Goal: Task Accomplishment & Management: Complete application form

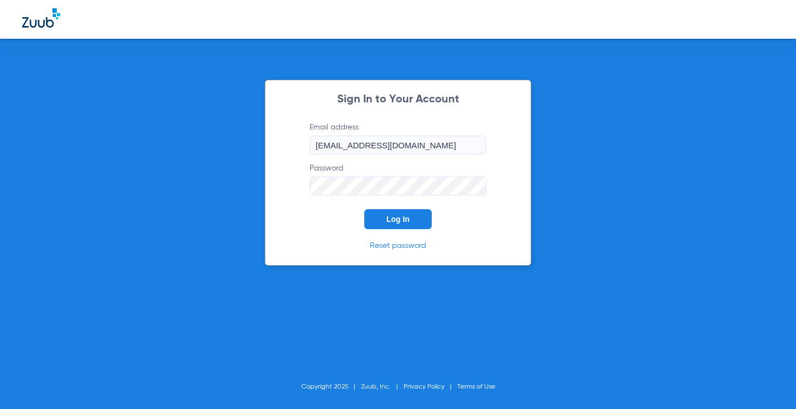
click at [398, 223] on span "Log In" at bounding box center [398, 219] width 23 height 9
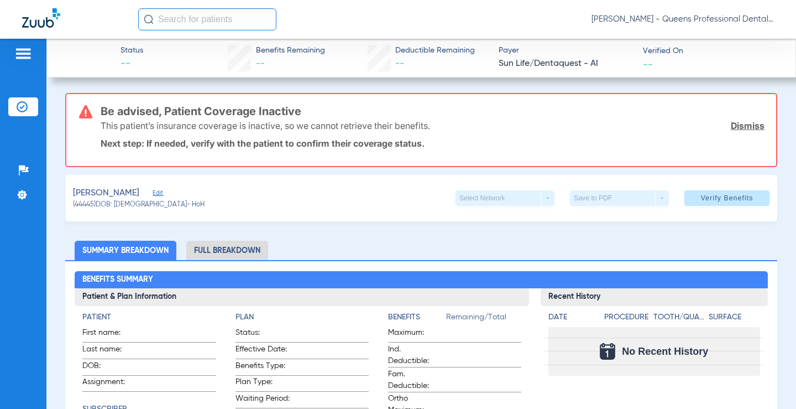
click at [23, 59] on img at bounding box center [23, 53] width 18 height 13
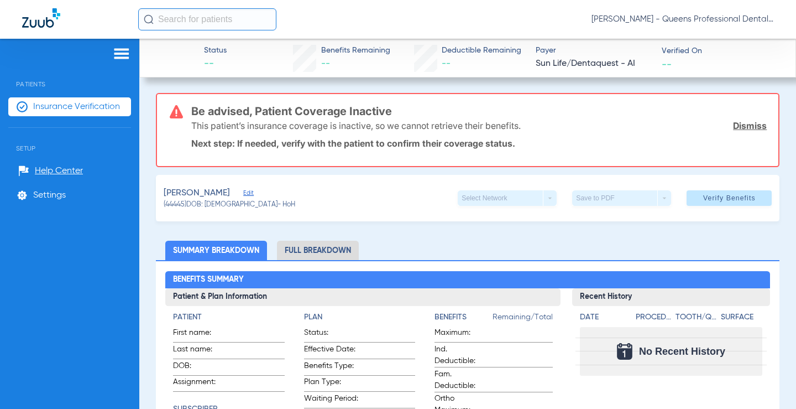
click at [79, 108] on span "Insurance Verification" at bounding box center [76, 106] width 87 height 11
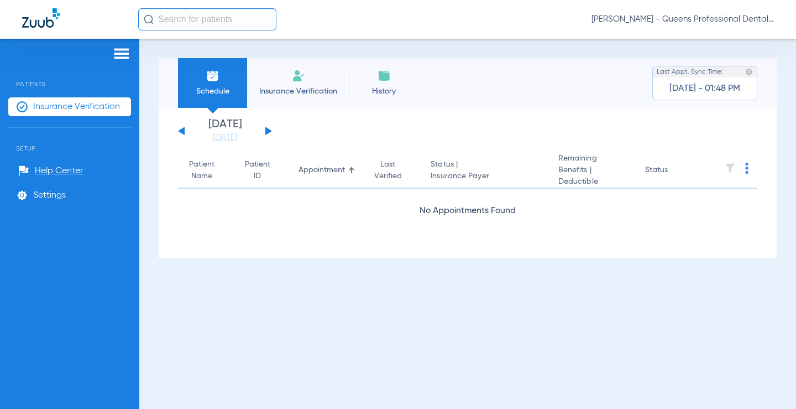
click at [286, 87] on span "Insurance Verification" at bounding box center [298, 91] width 86 height 11
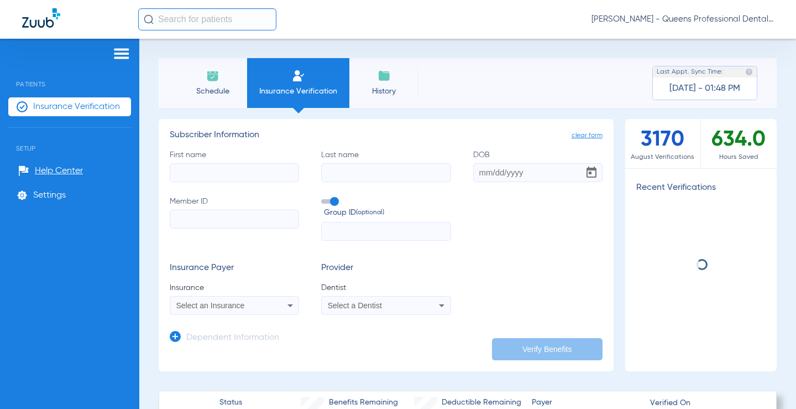
click at [231, 175] on input "First name" at bounding box center [234, 172] width 129 height 19
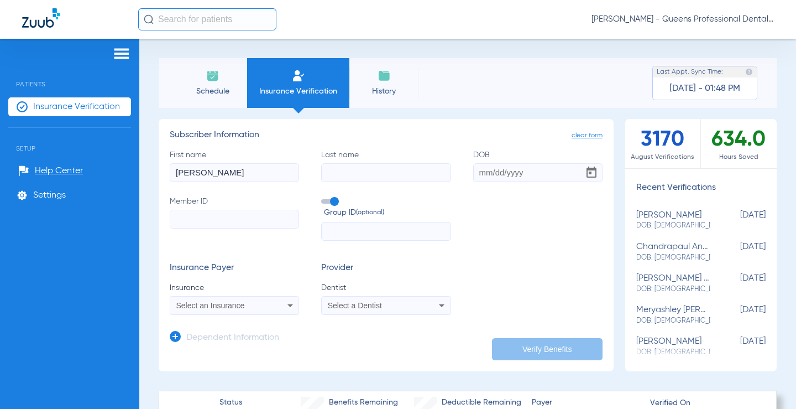
type input "[PERSON_NAME]"
type input "0"
type input "[DATE]"
click at [200, 219] on input "Member ID" at bounding box center [234, 219] width 129 height 19
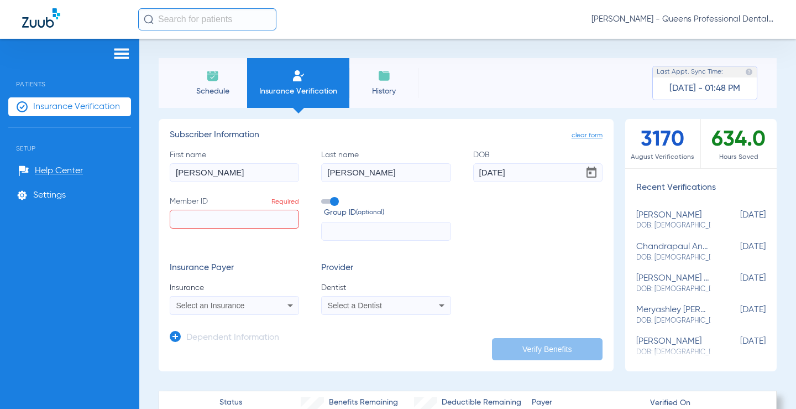
click at [182, 217] on input "Member ID Required" at bounding box center [234, 219] width 129 height 19
type input "956869454"
click at [201, 305] on span "Select an Insurance" at bounding box center [210, 305] width 69 height 9
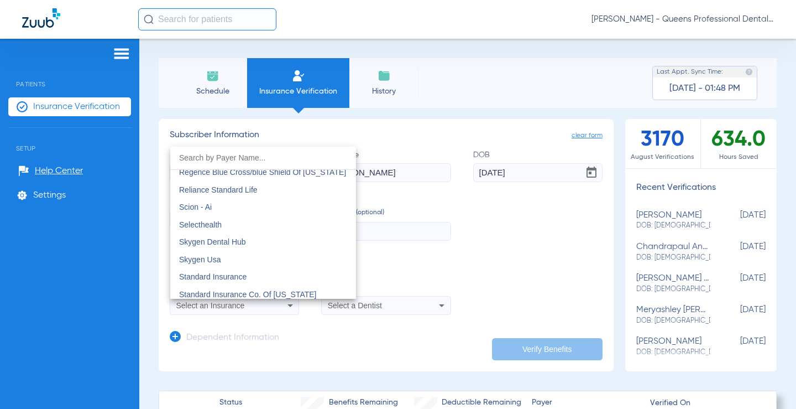
scroll to position [5946, 0]
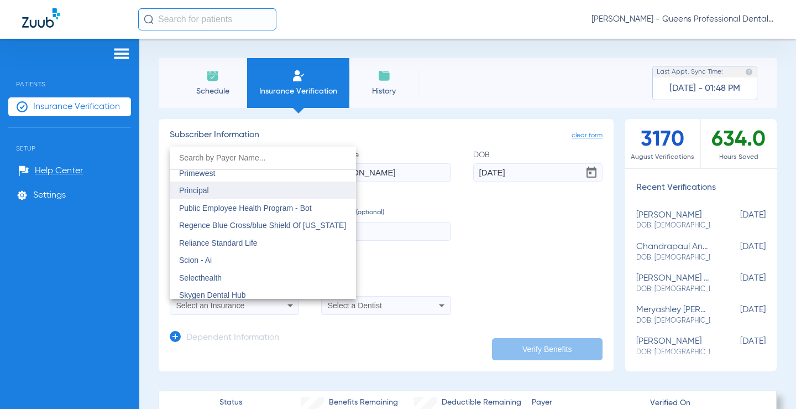
click at [205, 186] on span "Principal" at bounding box center [194, 190] width 30 height 9
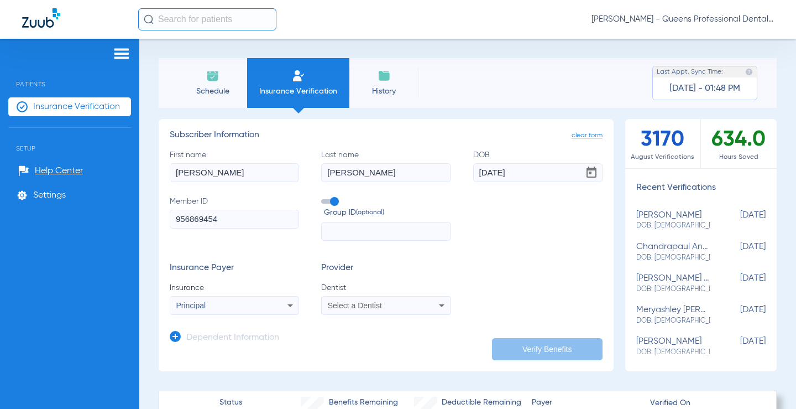
click at [352, 305] on span "Select a Dentist" at bounding box center [355, 305] width 54 height 9
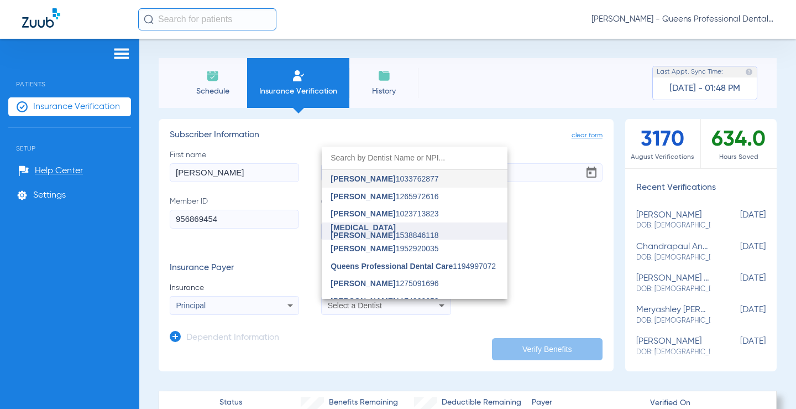
scroll to position [28, 0]
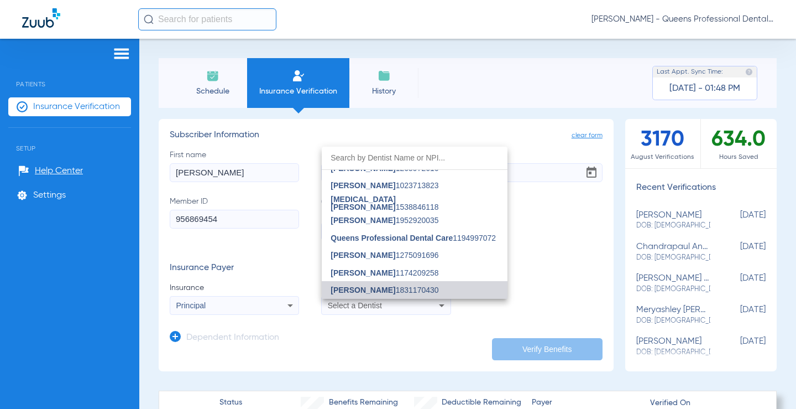
click at [377, 288] on span "[PERSON_NAME]" at bounding box center [363, 289] width 65 height 9
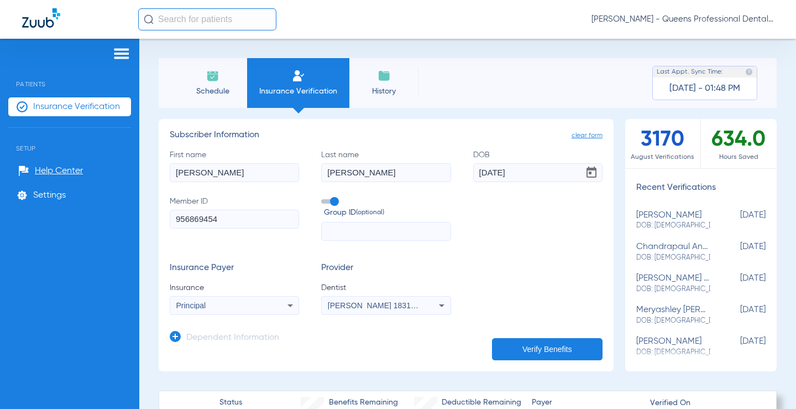
click at [180, 248] on form "First name [PERSON_NAME] Last name [PERSON_NAME] DOB [DEMOGRAPHIC_DATA] Member …" at bounding box center [386, 232] width 433 height 166
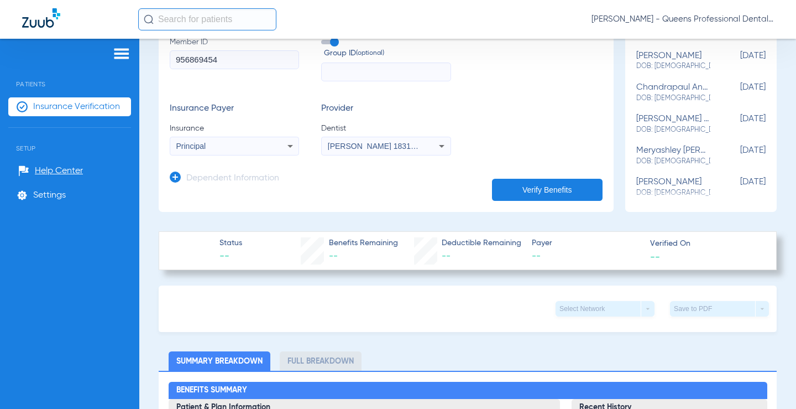
click at [528, 183] on button "Verify Benefits" at bounding box center [547, 190] width 111 height 22
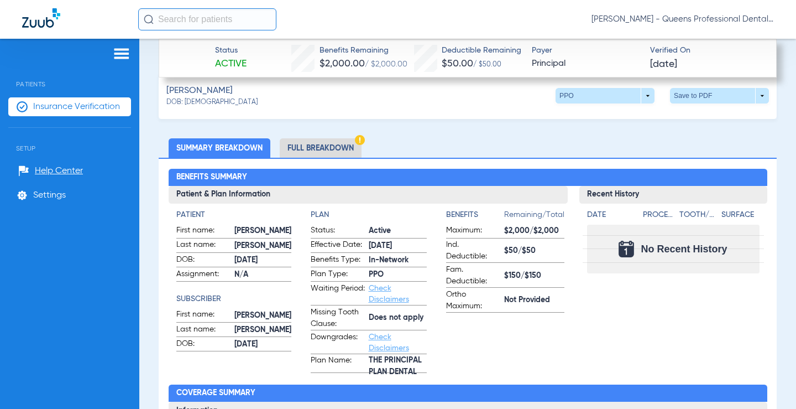
scroll to position [372, 0]
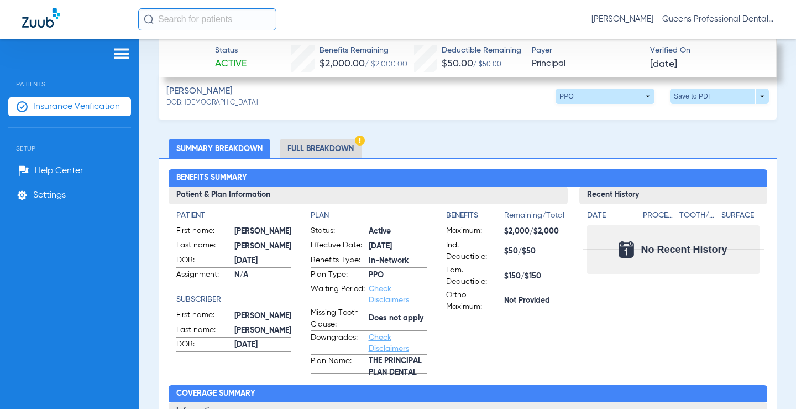
click at [332, 148] on li "Full Breakdown" at bounding box center [321, 148] width 82 height 19
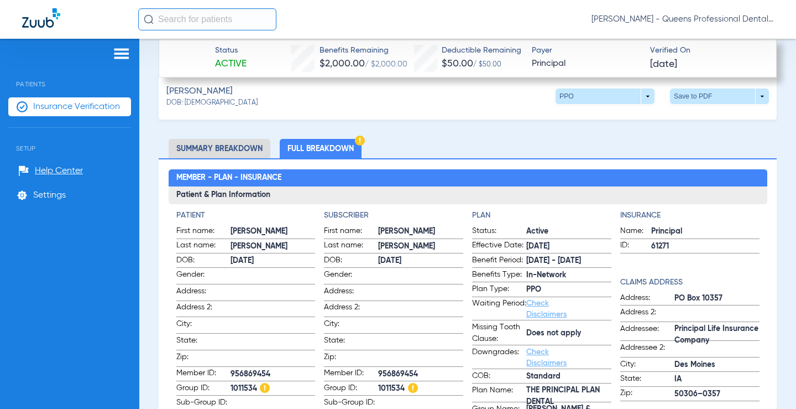
scroll to position [425, 0]
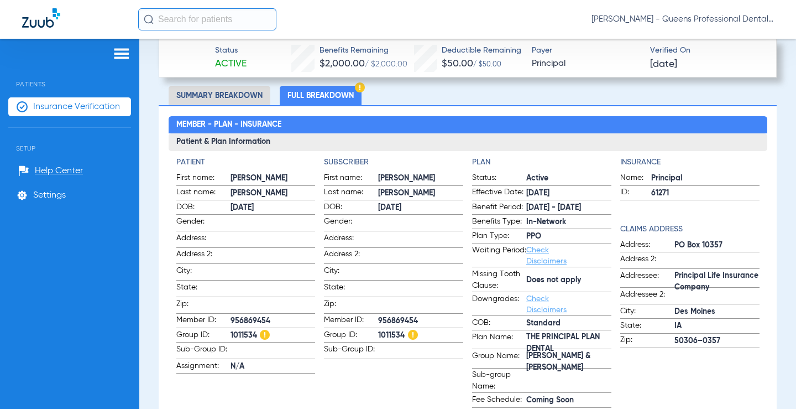
drag, startPoint x: 270, startPoint y: 316, endPoint x: 230, endPoint y: 314, distance: 40.5
click at [230, 314] on label "Member ID: 956869454" at bounding box center [245, 321] width 139 height 14
copy label "956869454"
click at [254, 330] on span "1011534" at bounding box center [273, 336] width 85 height 12
drag, startPoint x: 255, startPoint y: 330, endPoint x: 221, endPoint y: 330, distance: 34.3
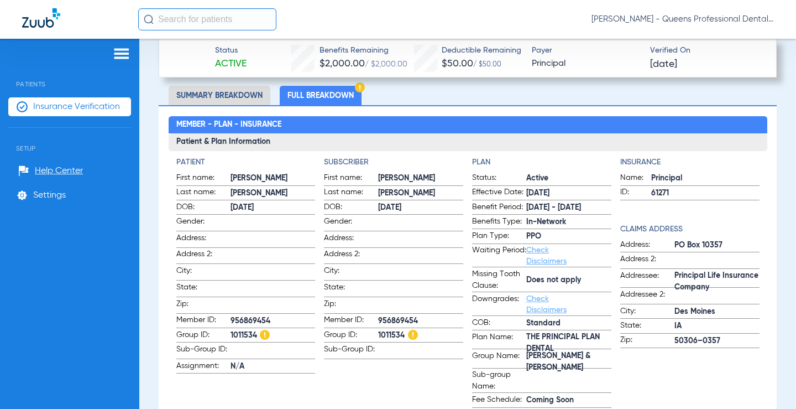
click at [221, 330] on label "Group ID: 1011534" at bounding box center [245, 336] width 139 height 14
copy label "1011534"
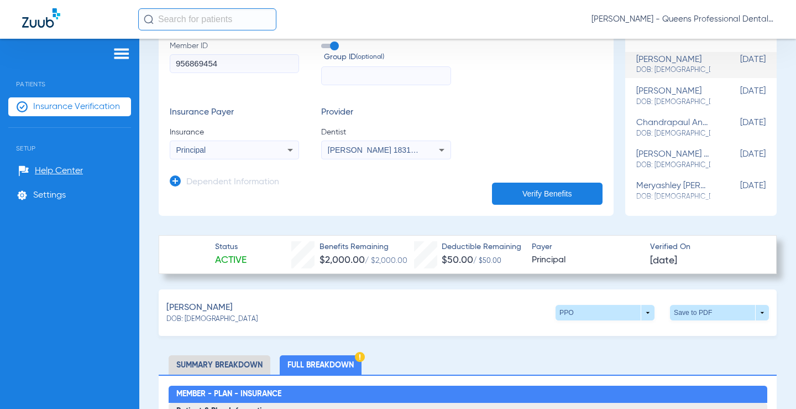
scroll to position [159, 0]
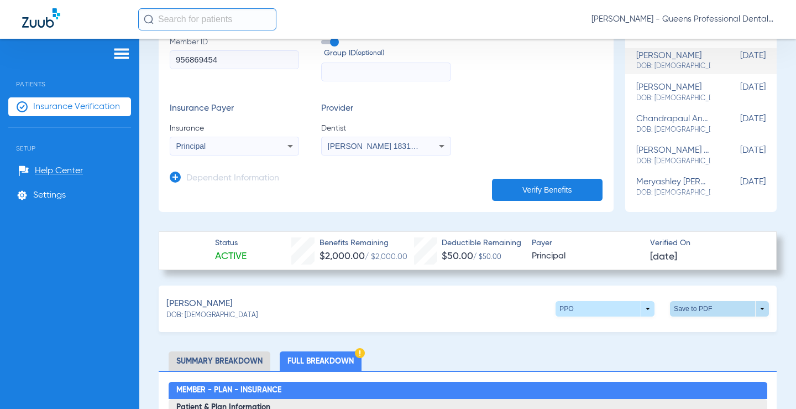
click at [695, 304] on span at bounding box center [719, 308] width 99 height 15
click at [337, 304] on div at bounding box center [398, 204] width 796 height 409
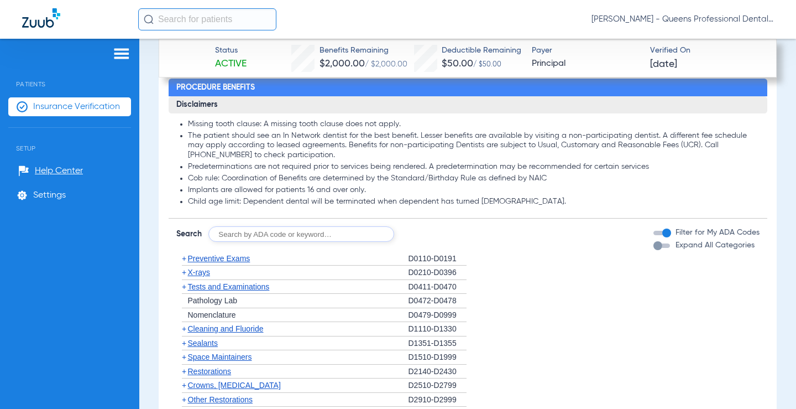
scroll to position [1433, 0]
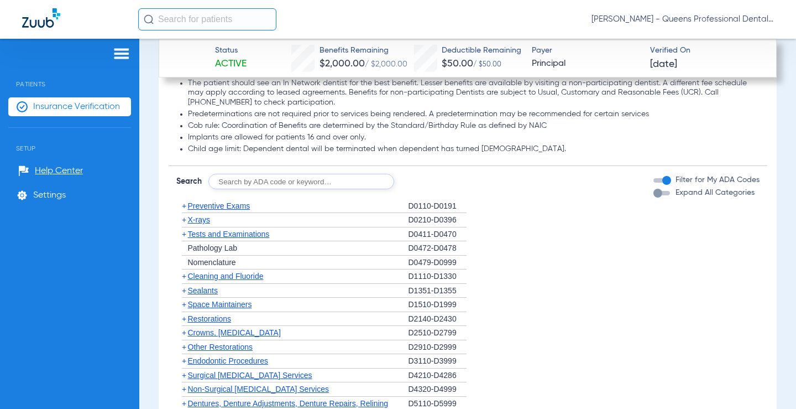
click at [220, 206] on span "Preventive Exams" at bounding box center [219, 205] width 62 height 9
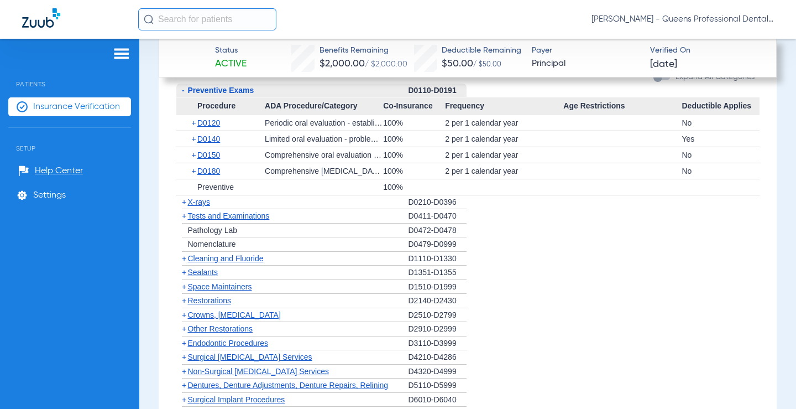
scroll to position [1390, 0]
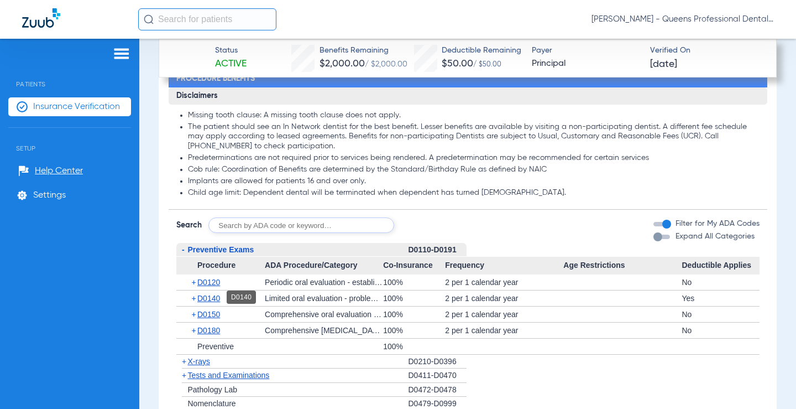
click at [211, 298] on span "D0140" at bounding box center [208, 298] width 23 height 9
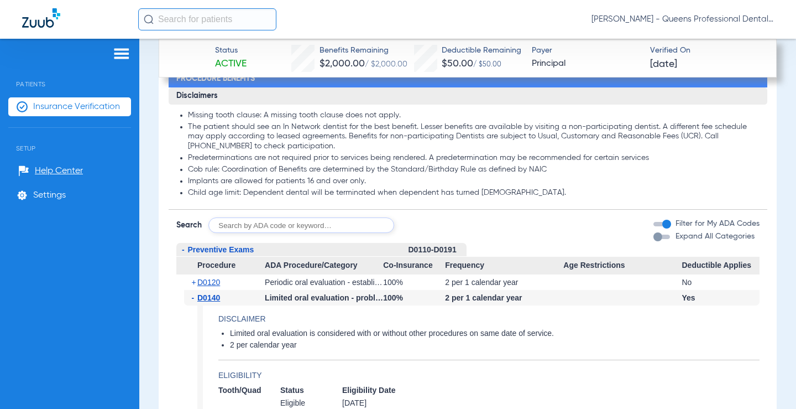
click at [211, 298] on span "D0140" at bounding box center [208, 297] width 23 height 9
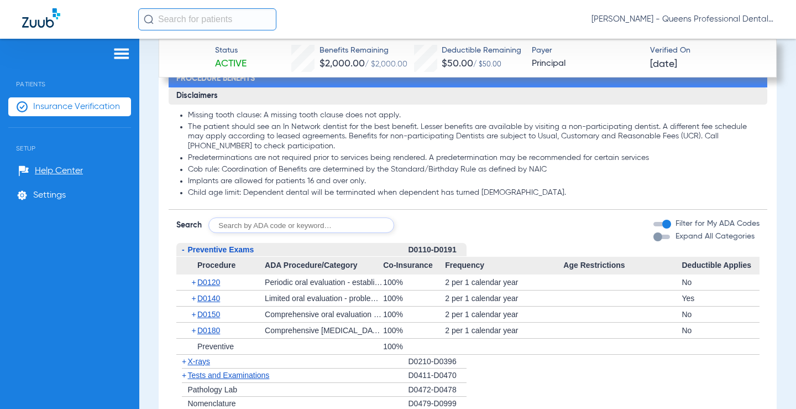
click at [197, 248] on span "Preventive Exams" at bounding box center [221, 249] width 66 height 9
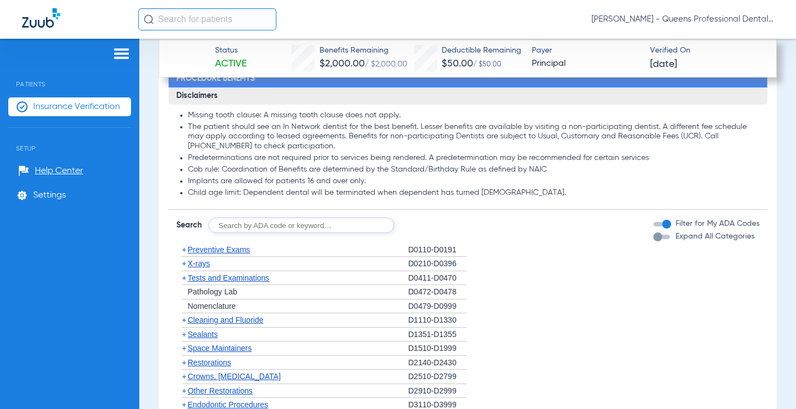
click at [194, 262] on span "X-rays" at bounding box center [199, 263] width 22 height 9
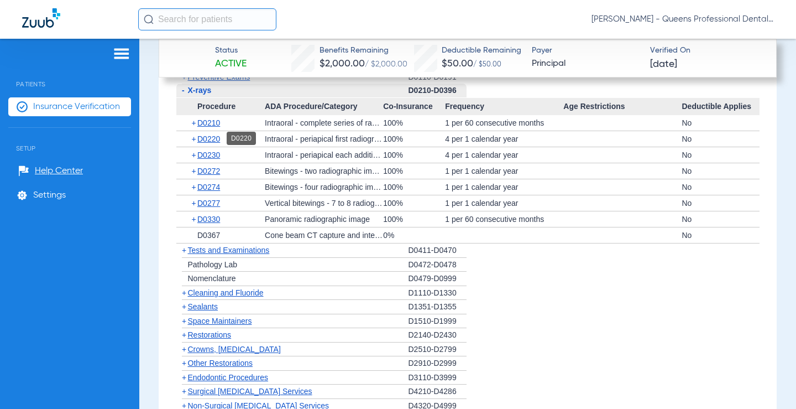
scroll to position [1549, 0]
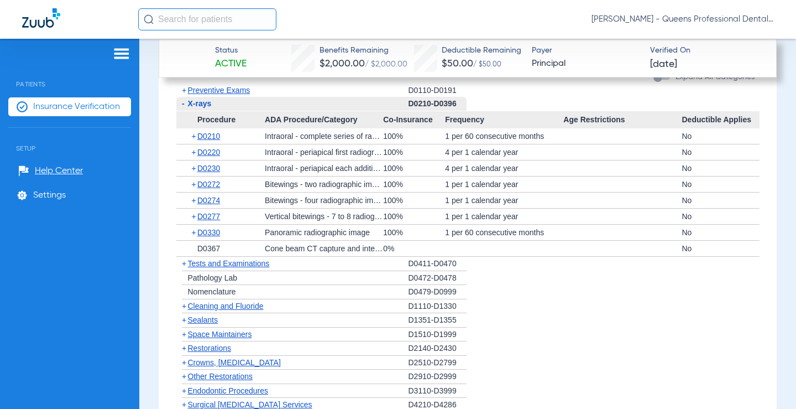
click at [191, 101] on span "X-rays" at bounding box center [200, 103] width 24 height 9
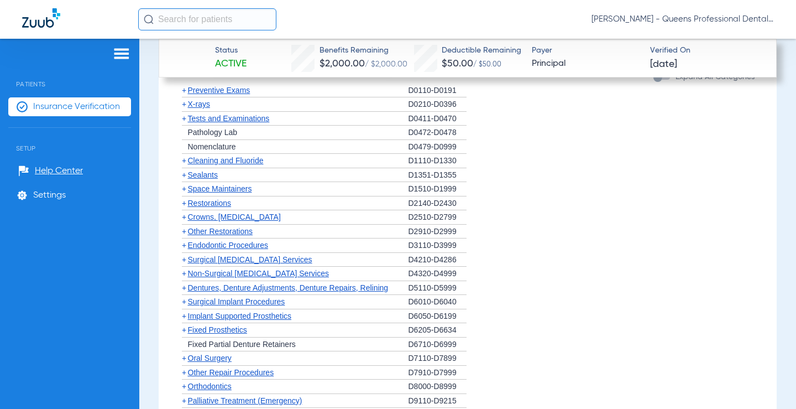
click at [189, 117] on span "Tests and Examinations" at bounding box center [229, 118] width 82 height 9
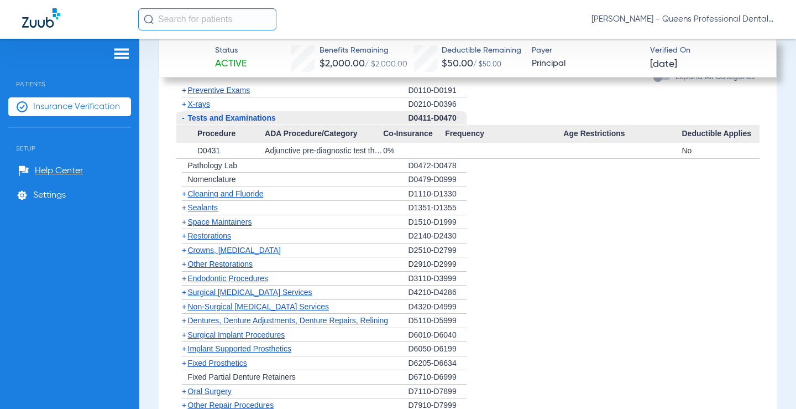
click at [189, 117] on span "Tests and Examinations" at bounding box center [232, 117] width 88 height 9
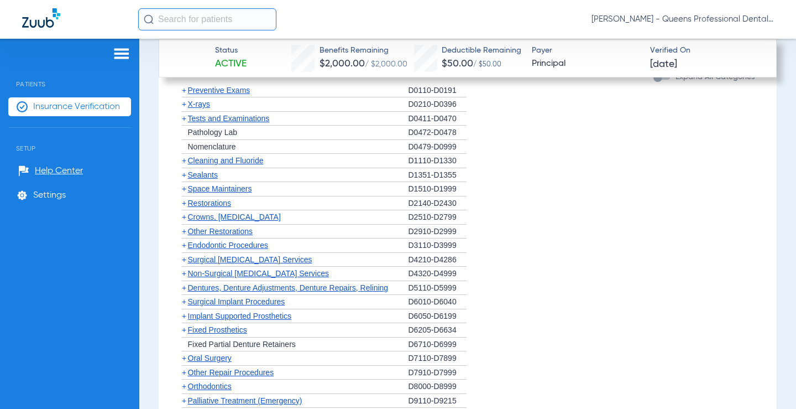
click at [197, 163] on span "Cleaning and Fluoride" at bounding box center [226, 160] width 76 height 9
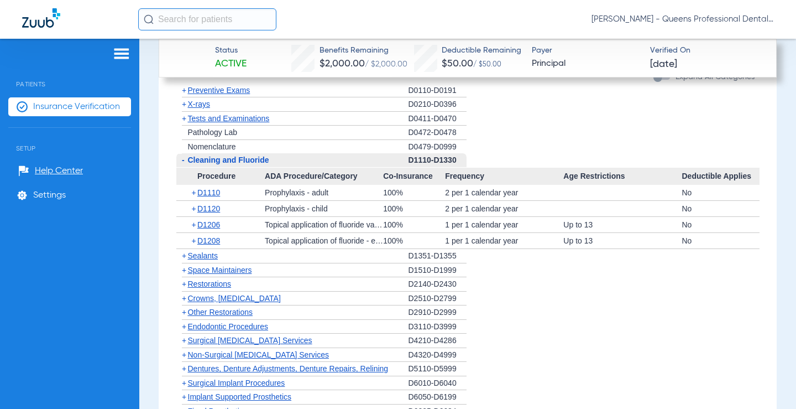
click at [197, 159] on span "Cleaning and Fluoride" at bounding box center [228, 159] width 81 height 9
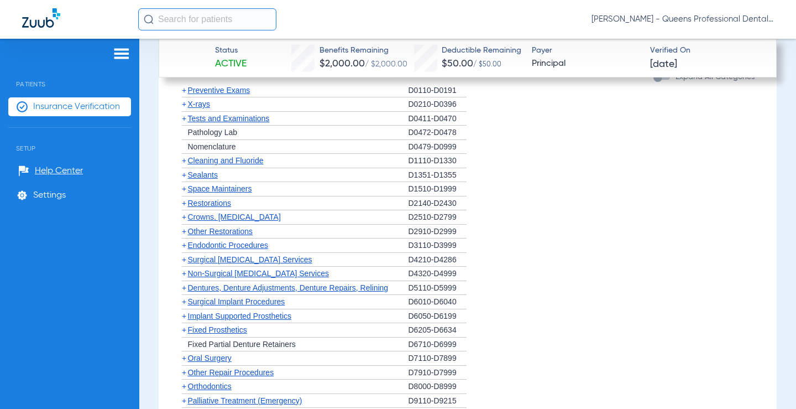
click at [187, 172] on span "+" at bounding box center [182, 175] width 12 height 14
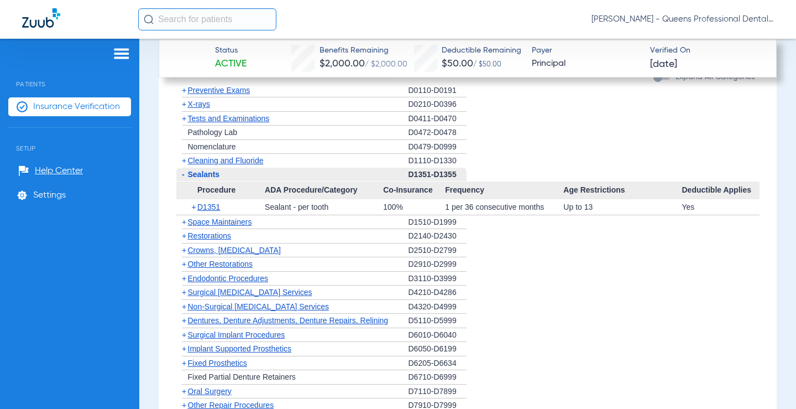
click at [189, 175] on span "Sealants" at bounding box center [204, 174] width 32 height 9
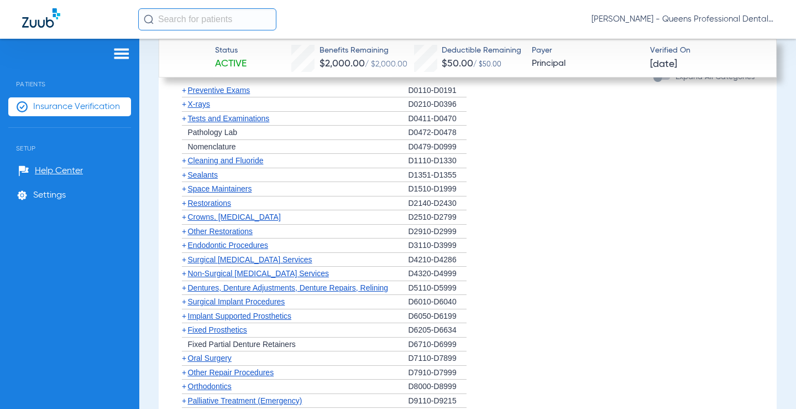
click at [188, 201] on span "Restorations" at bounding box center [210, 203] width 44 height 9
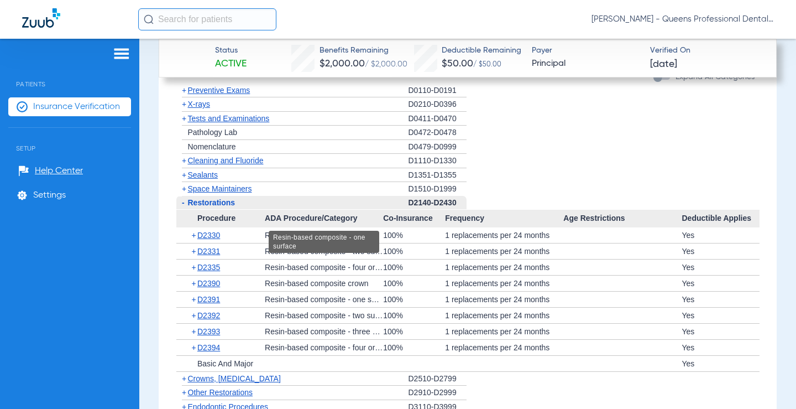
scroll to position [1602, 0]
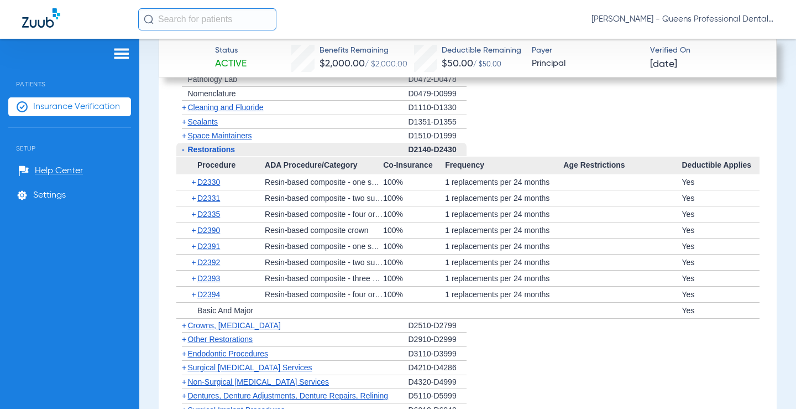
click at [201, 151] on span "Restorations" at bounding box center [212, 149] width 48 height 9
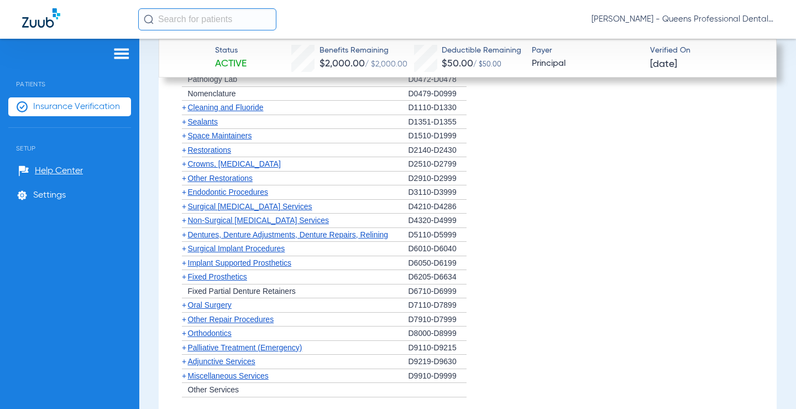
click at [194, 161] on span "Crowns, [MEDICAL_DATA]" at bounding box center [234, 163] width 93 height 9
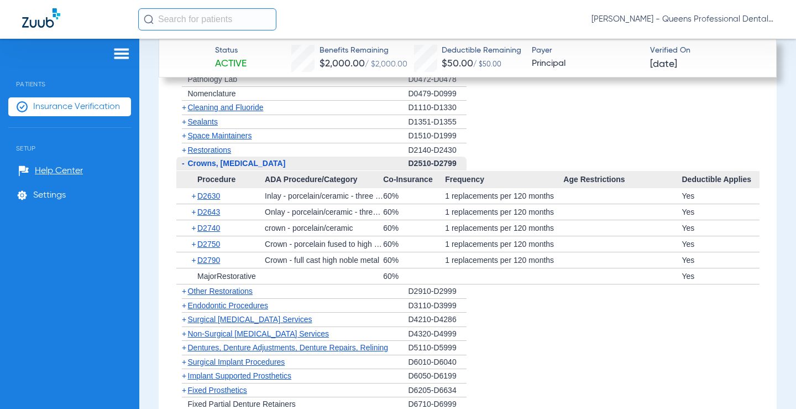
click at [199, 165] on span "Crowns, [MEDICAL_DATA]" at bounding box center [237, 163] width 98 height 9
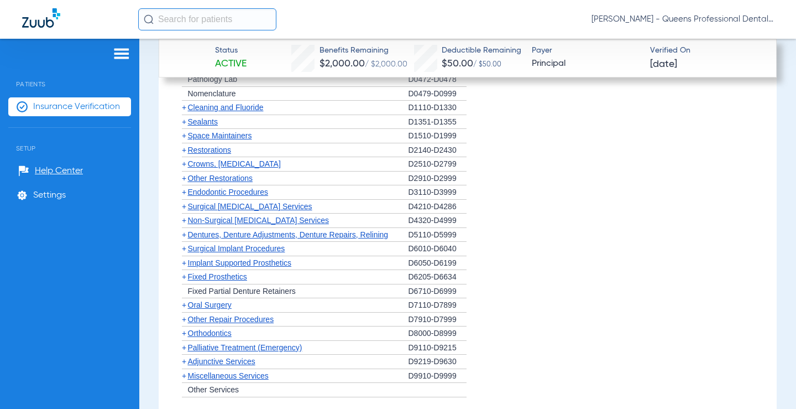
click at [197, 180] on span "Other Restorations" at bounding box center [220, 178] width 65 height 9
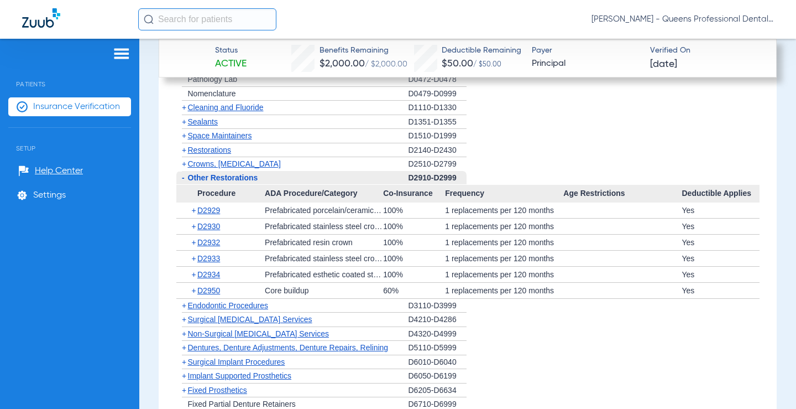
click at [194, 180] on span "Other Restorations" at bounding box center [223, 177] width 70 height 9
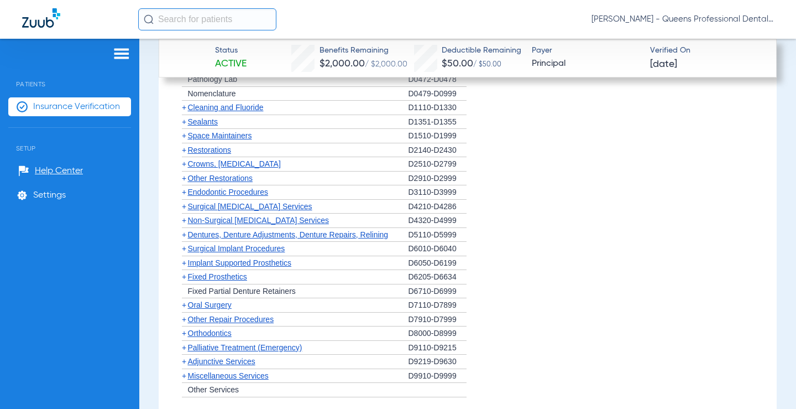
scroll to position [1655, 0]
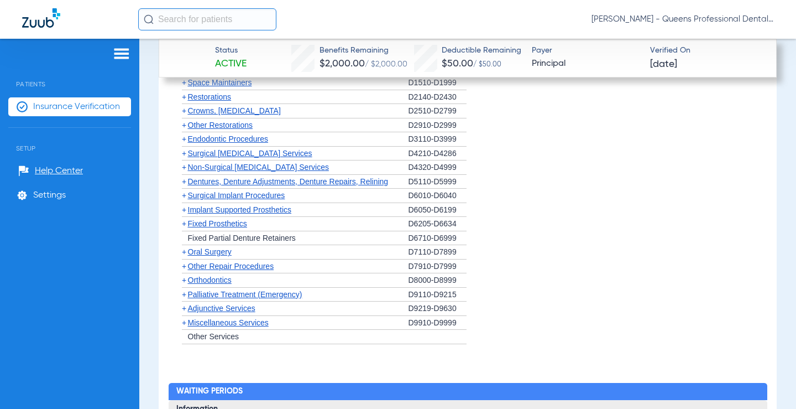
click at [217, 267] on span "Other Repair Procedures" at bounding box center [231, 266] width 86 height 9
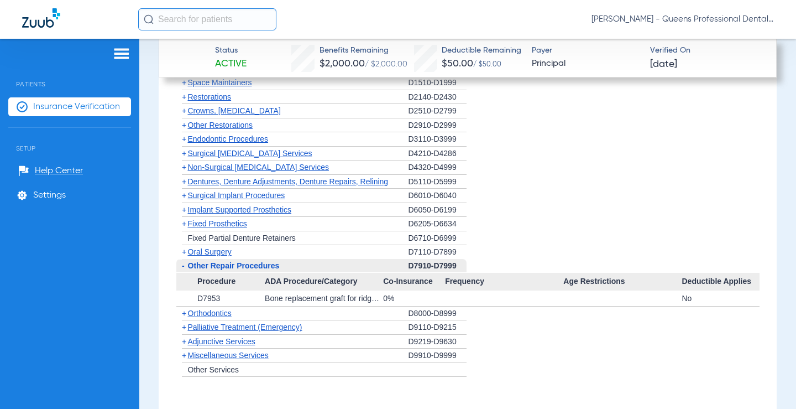
click at [217, 267] on span "Other Repair Procedures" at bounding box center [234, 265] width 92 height 9
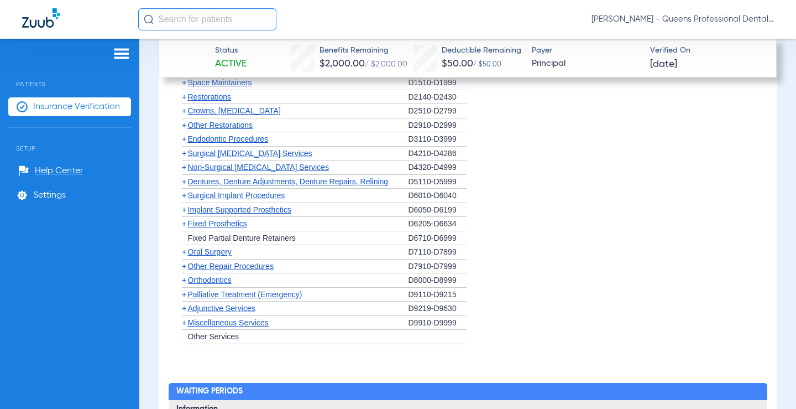
click at [209, 280] on span "Orthodontics" at bounding box center [210, 279] width 44 height 9
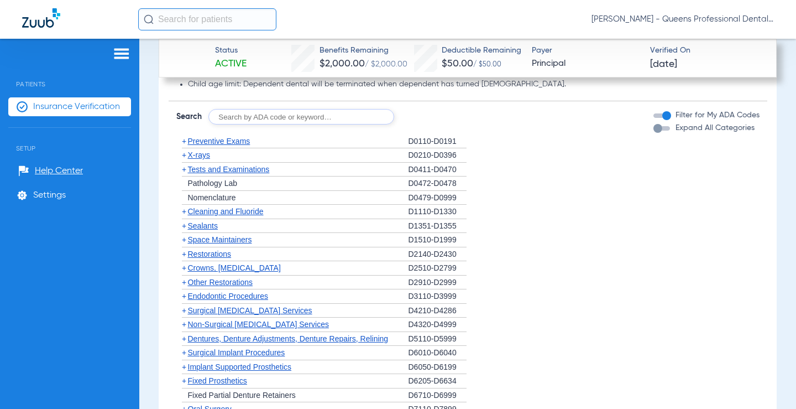
scroll to position [1496, 0]
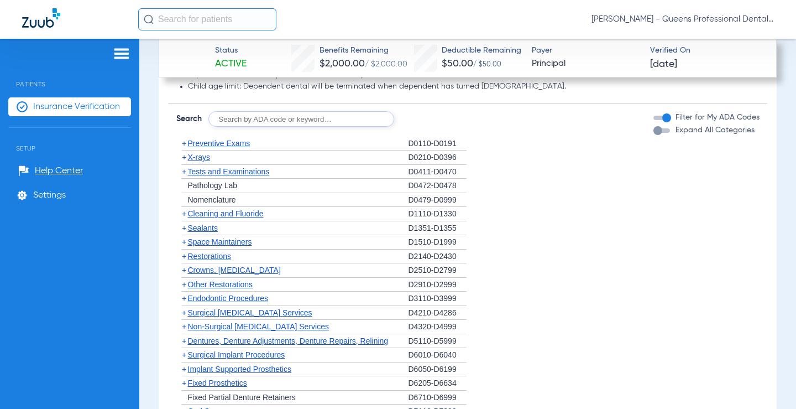
click at [202, 214] on span "Cleaning and Fluoride" at bounding box center [226, 213] width 76 height 9
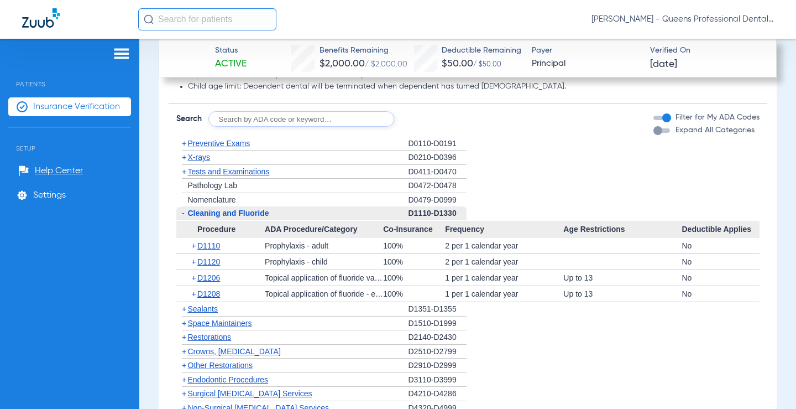
click at [199, 215] on span "Cleaning and Fluoride" at bounding box center [228, 212] width 81 height 9
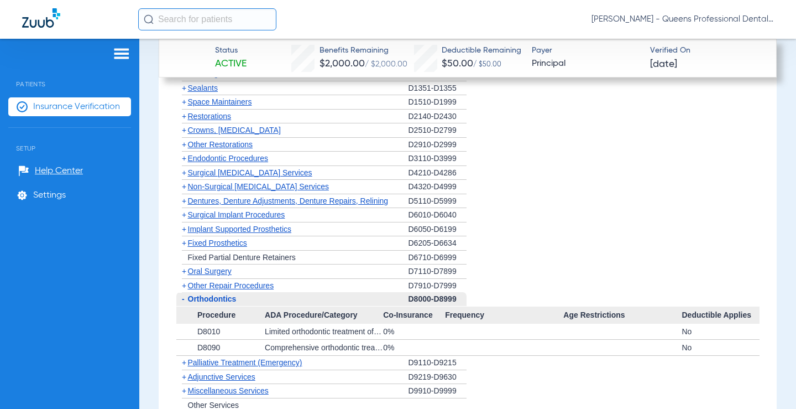
scroll to position [1655, 0]
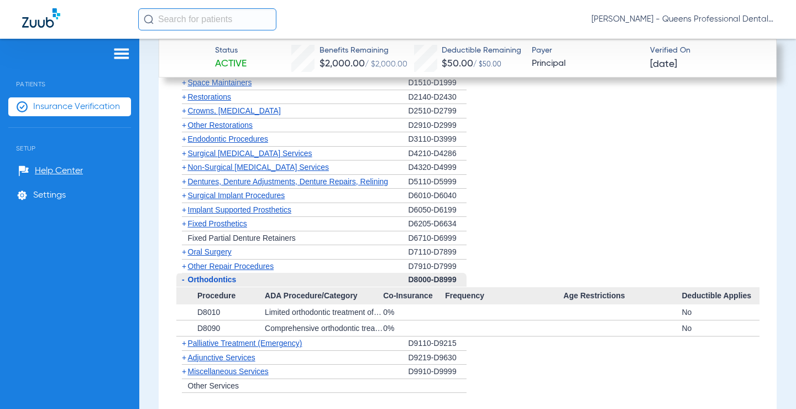
click at [192, 283] on span "Orthodontics" at bounding box center [212, 279] width 49 height 9
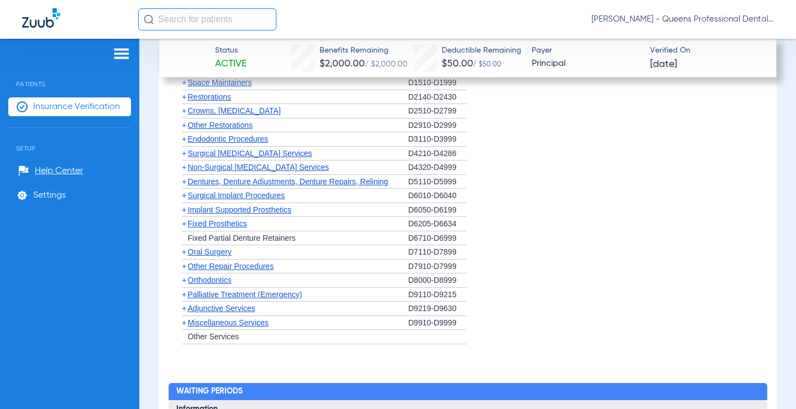
click at [207, 325] on span "Miscellaneous Services" at bounding box center [228, 322] width 81 height 9
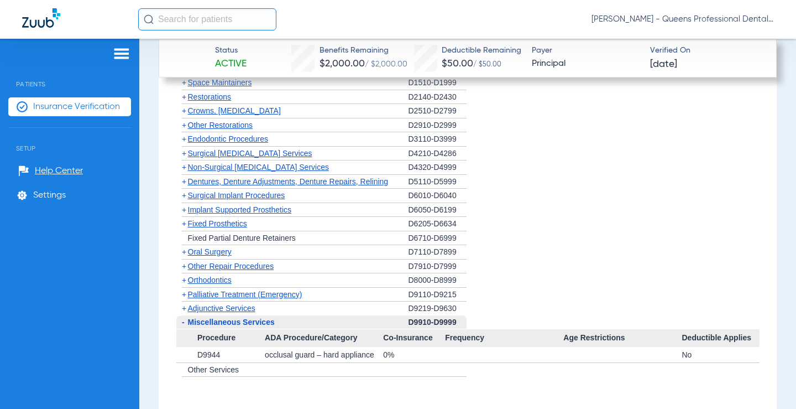
click at [210, 324] on span "Miscellaneous Services" at bounding box center [231, 321] width 87 height 9
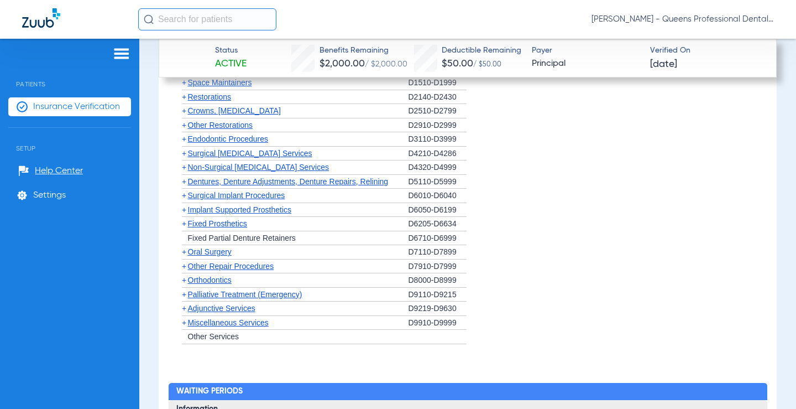
click at [190, 295] on span "Palliative Treatment (Emergency)" at bounding box center [245, 294] width 114 height 9
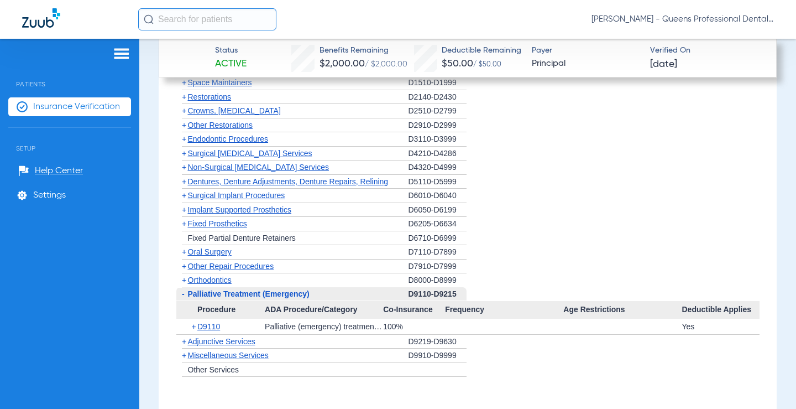
click at [197, 292] on span "Palliative Treatment (Emergency)" at bounding box center [249, 293] width 122 height 9
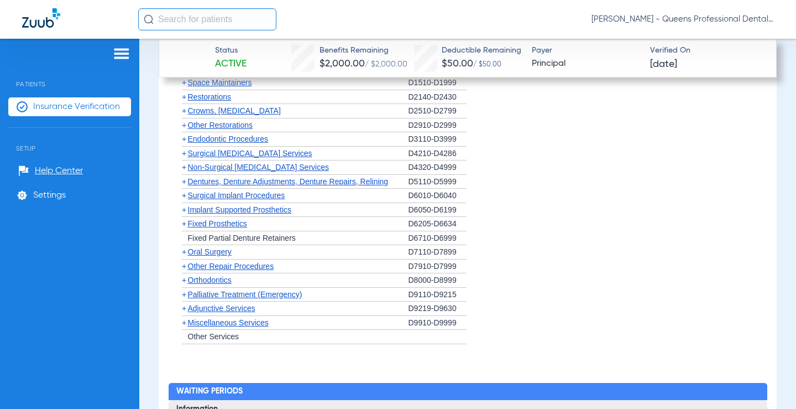
click at [215, 152] on span "Surgical [MEDICAL_DATA] Services" at bounding box center [250, 153] width 124 height 9
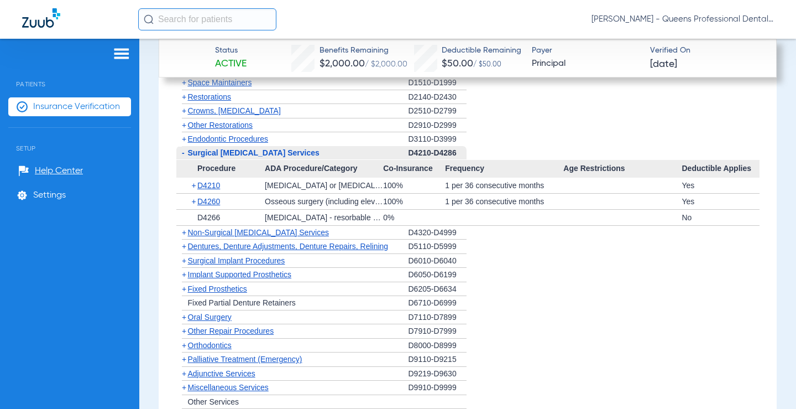
click at [215, 152] on span "Surgical [MEDICAL_DATA] Services" at bounding box center [254, 152] width 132 height 9
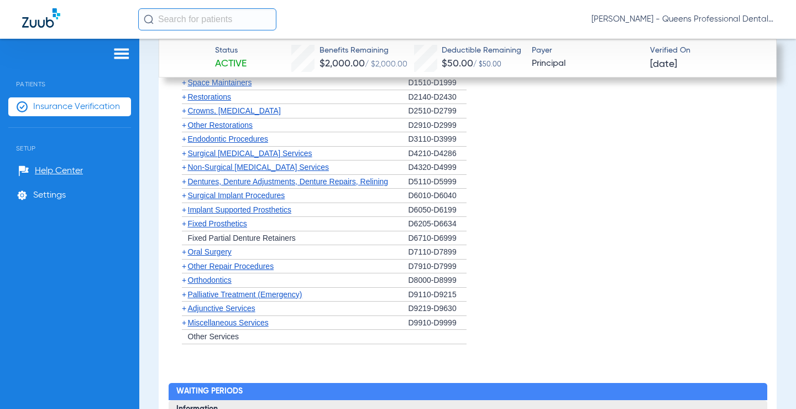
click at [217, 128] on span "Other Restorations" at bounding box center [220, 125] width 65 height 9
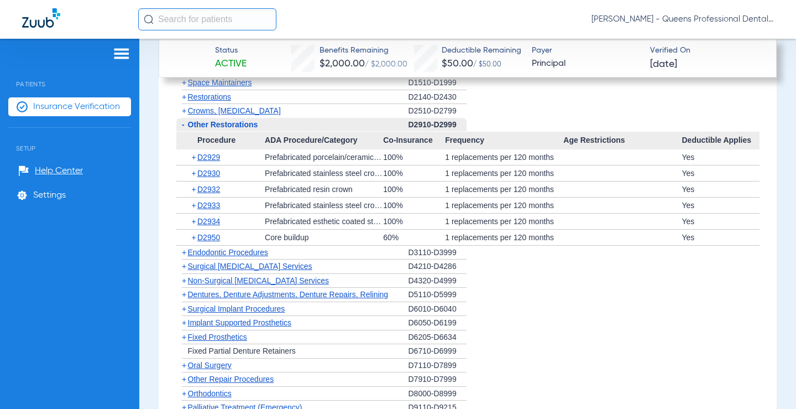
click at [217, 128] on div "- Other Restorations" at bounding box center [292, 125] width 232 height 14
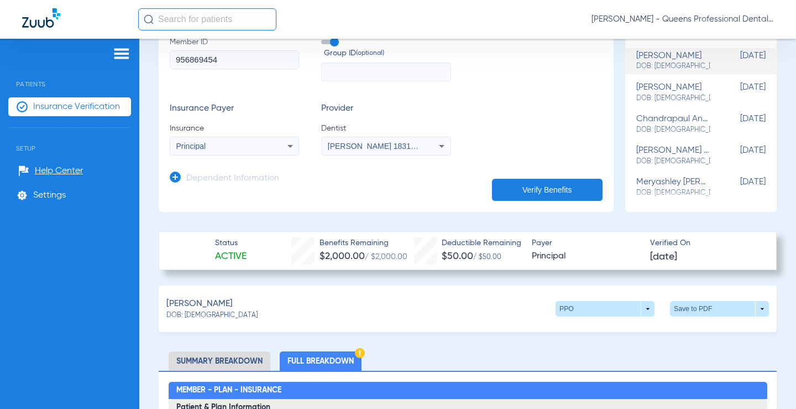
scroll to position [319, 0]
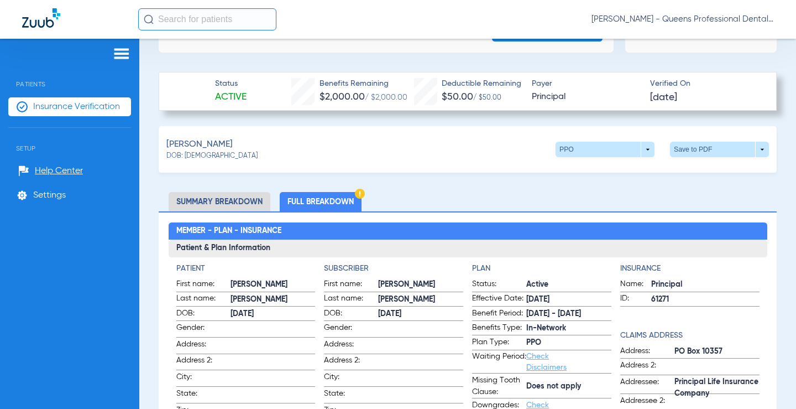
click at [191, 208] on li "Summary Breakdown" at bounding box center [220, 201] width 102 height 19
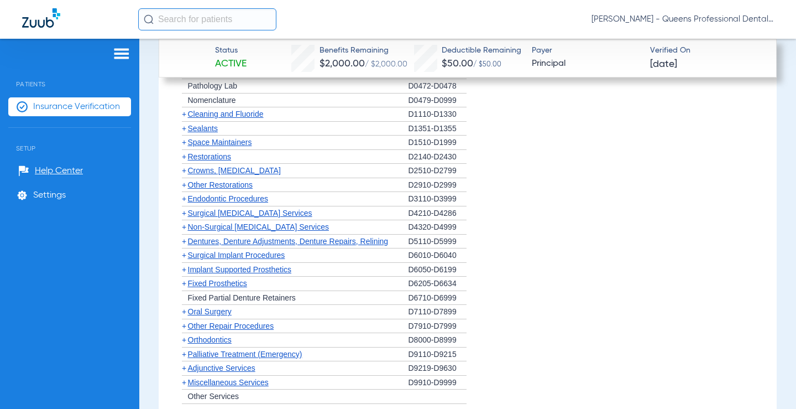
scroll to position [1113, 0]
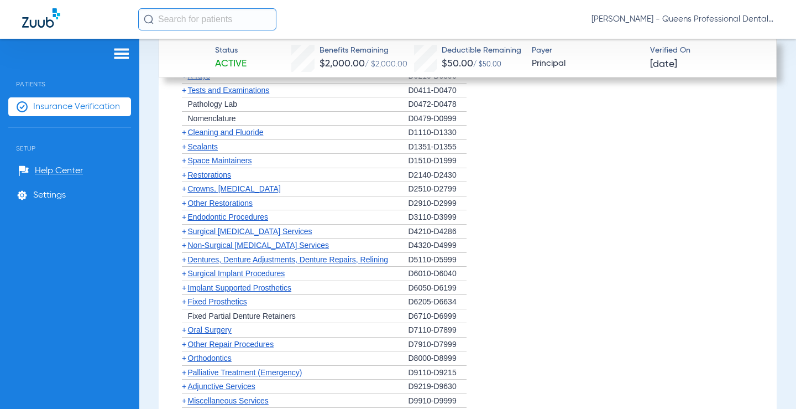
click at [212, 242] on span "Non-Surgical [MEDICAL_DATA] Services" at bounding box center [258, 245] width 141 height 9
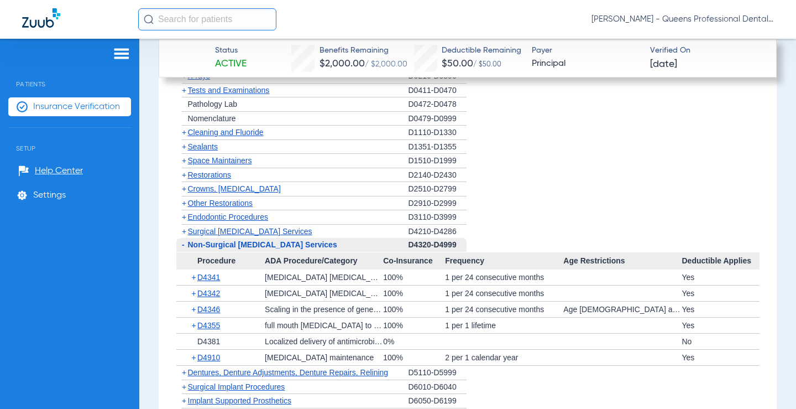
click at [187, 245] on span "-" at bounding box center [182, 245] width 12 height 14
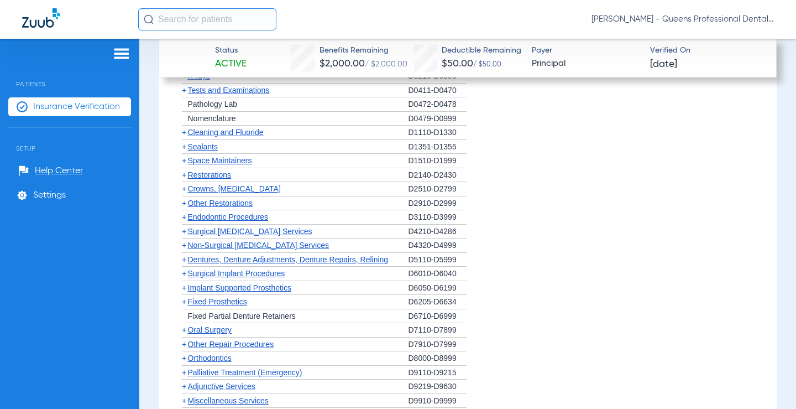
click at [213, 190] on span "Crowns, [MEDICAL_DATA]" at bounding box center [234, 188] width 93 height 9
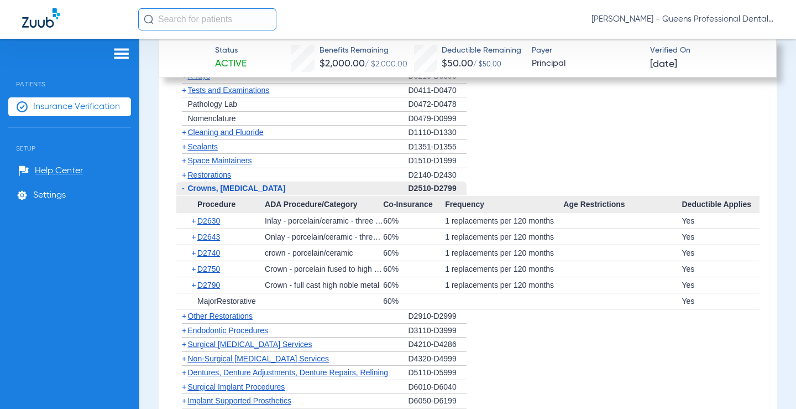
click at [213, 190] on span "Crowns, [MEDICAL_DATA]" at bounding box center [237, 188] width 98 height 9
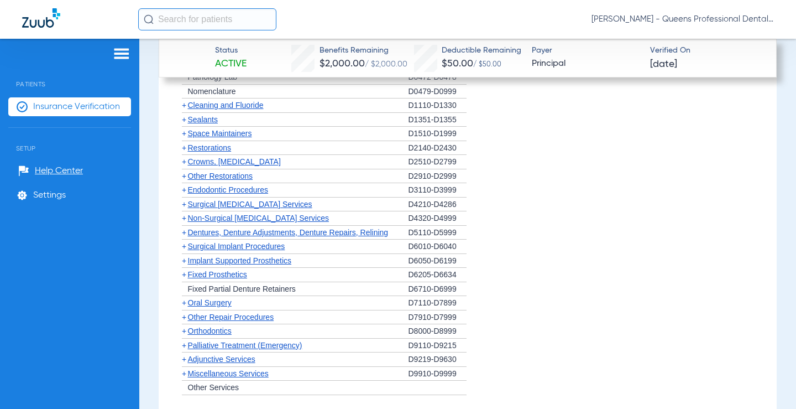
scroll to position [1166, 0]
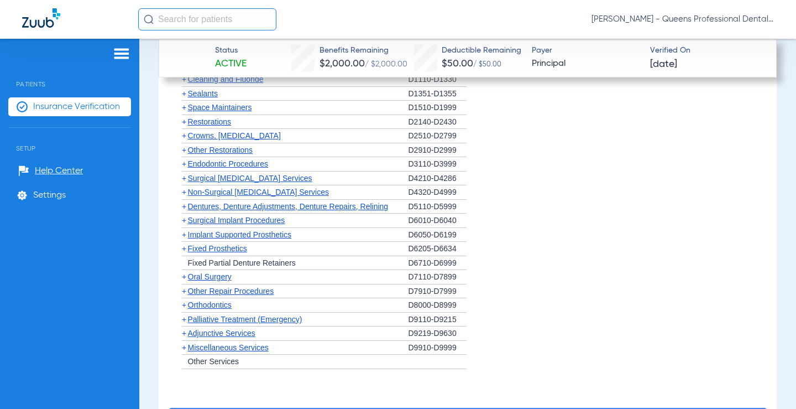
click at [211, 350] on span "Miscellaneous Services" at bounding box center [228, 347] width 81 height 9
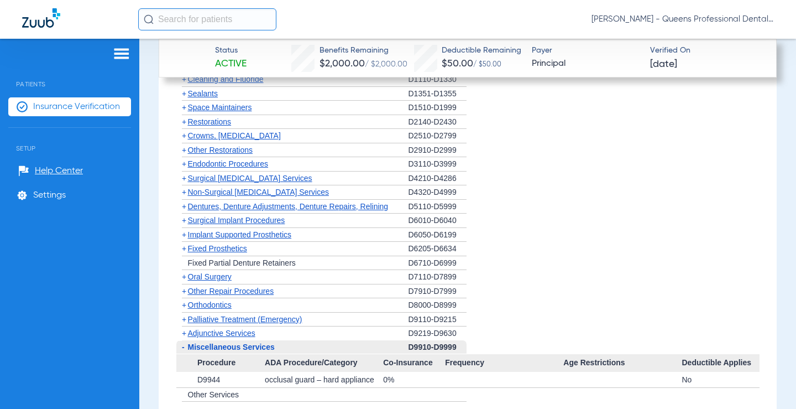
scroll to position [1272, 0]
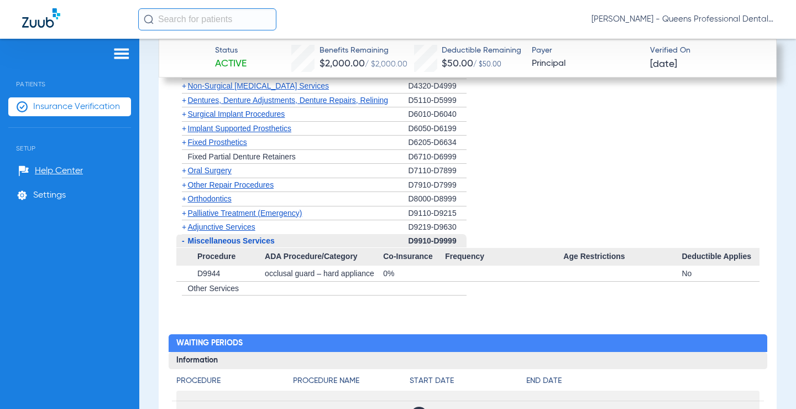
click at [217, 229] on span "Adjunctive Services" at bounding box center [221, 226] width 67 height 9
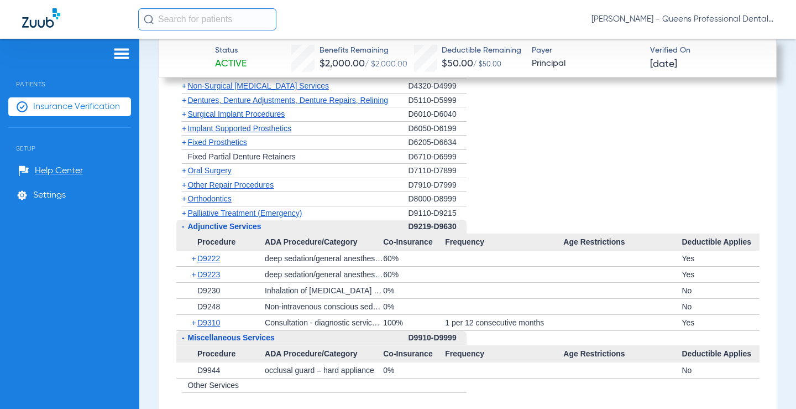
click at [191, 226] on span "Adjunctive Services" at bounding box center [225, 226] width 74 height 9
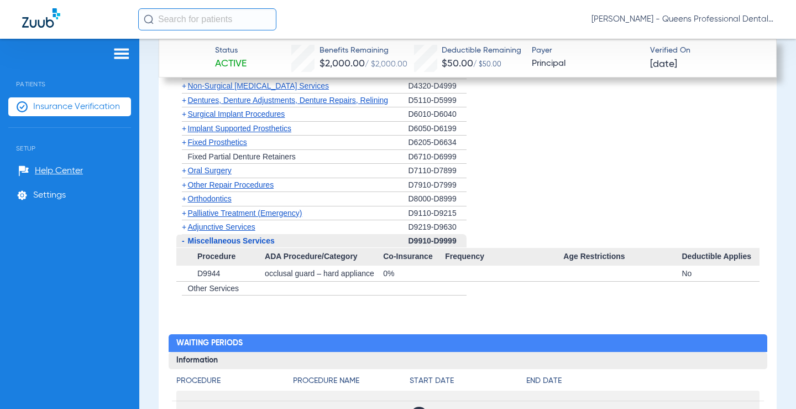
click at [204, 129] on span "Implant Supported Prosthetics" at bounding box center [240, 128] width 104 height 9
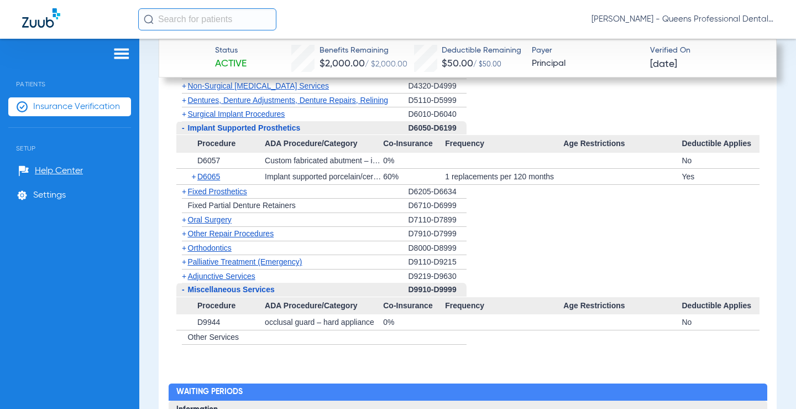
click at [204, 129] on span "Implant Supported Prosthetics" at bounding box center [244, 127] width 113 height 9
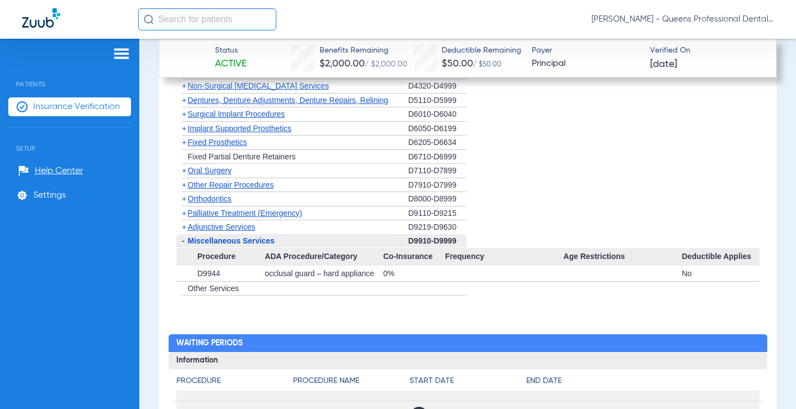
click at [201, 113] on span "Surgical Implant Procedures" at bounding box center [236, 113] width 97 height 9
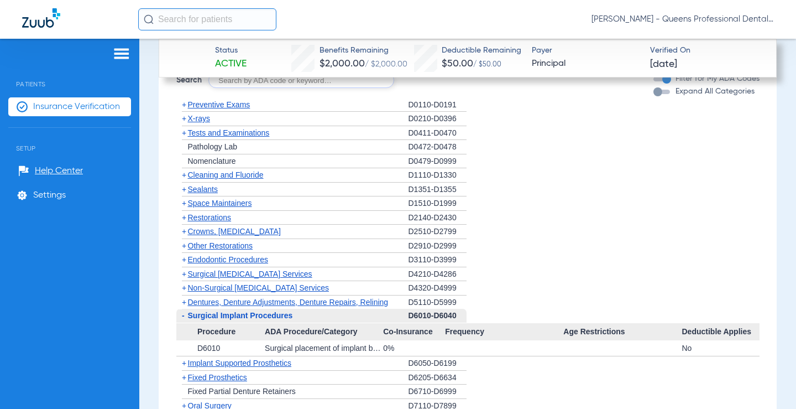
scroll to position [1060, 0]
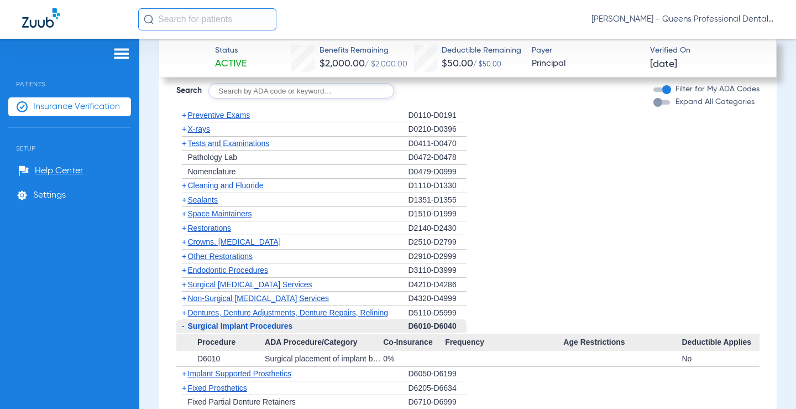
click at [194, 314] on span "Dentures, Denture Adjustments, Denture Repairs, Relining" at bounding box center [288, 312] width 201 height 9
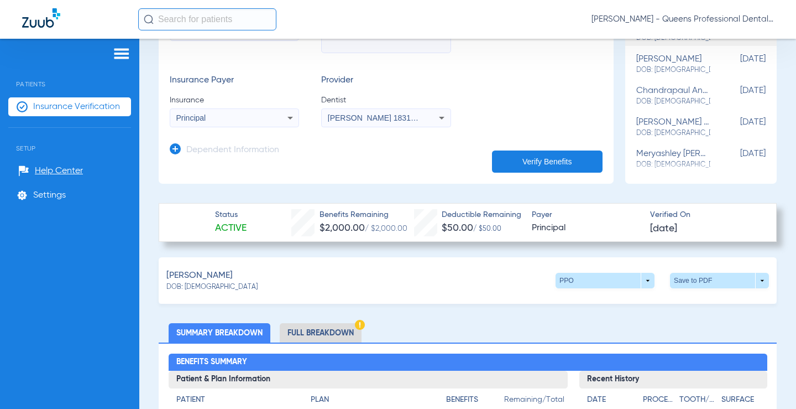
scroll to position [212, 0]
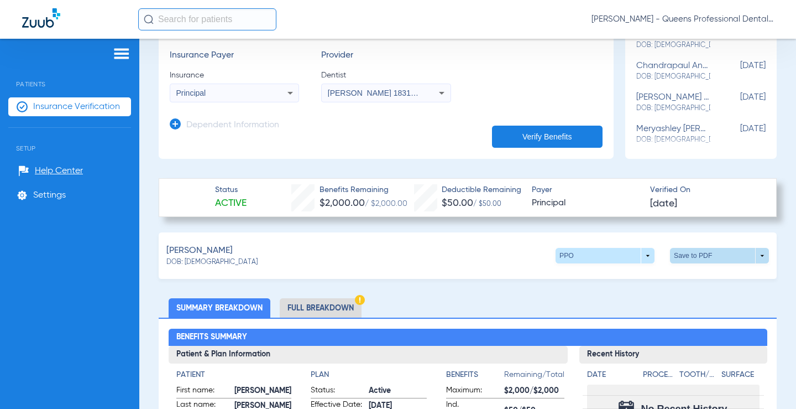
click at [703, 254] on span at bounding box center [719, 255] width 99 height 15
click at [618, 270] on button "insert_drive_file Save to PDF" at bounding box center [626, 276] width 84 height 22
